Goal: Information Seeking & Learning: Learn about a topic

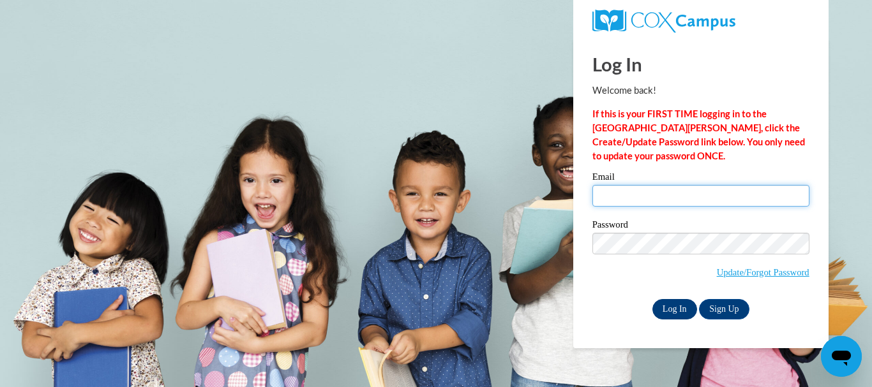
type input "courtney.carlson@oconto.k12.wi.us"
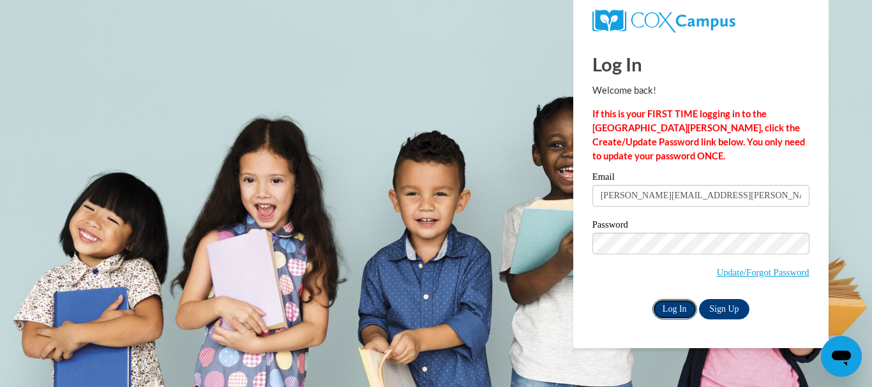
click at [681, 302] on input "Log In" at bounding box center [674, 309] width 45 height 20
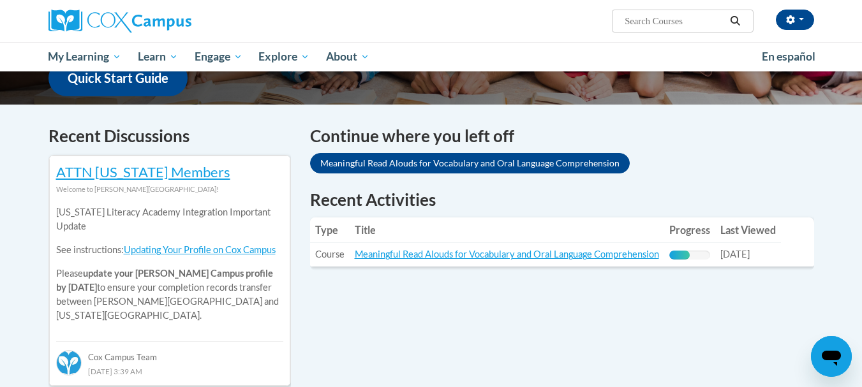
scroll to position [362, 0]
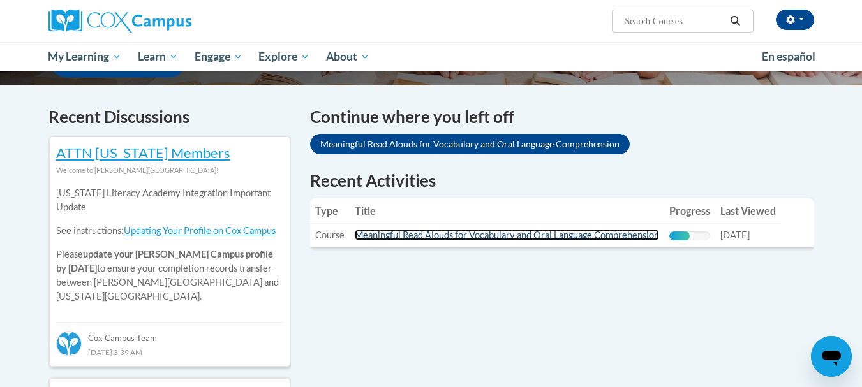
click at [440, 235] on link "Meaningful Read Alouds for Vocabulary and Oral Language Comprehension" at bounding box center [507, 235] width 304 height 11
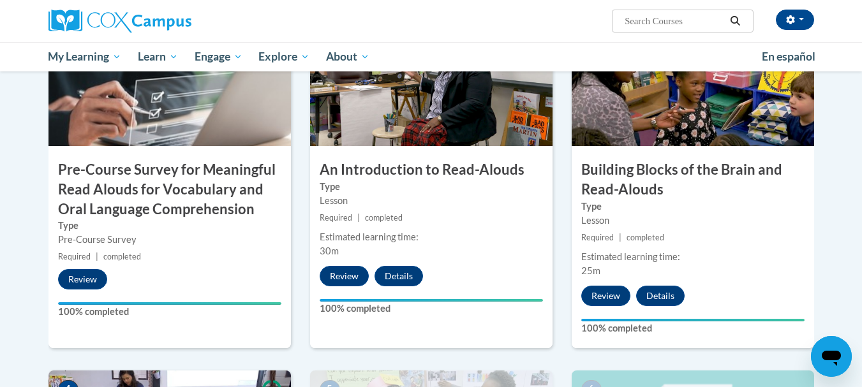
scroll to position [343, 0]
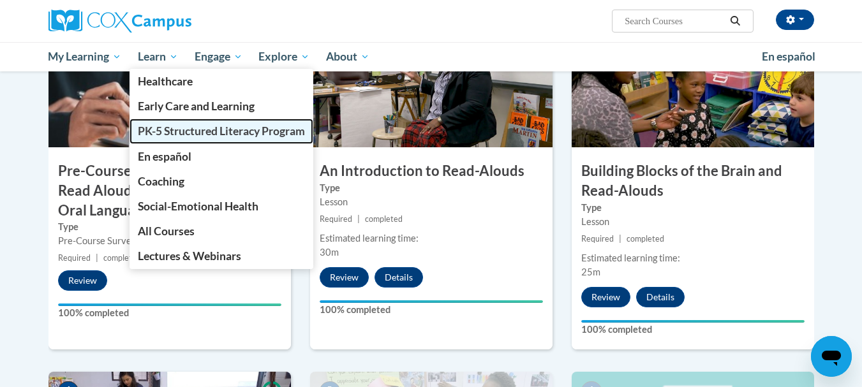
click at [189, 130] on span "PK-5 Structured Literacy Program" at bounding box center [221, 130] width 167 height 13
